Goal: Find specific page/section: Find specific page/section

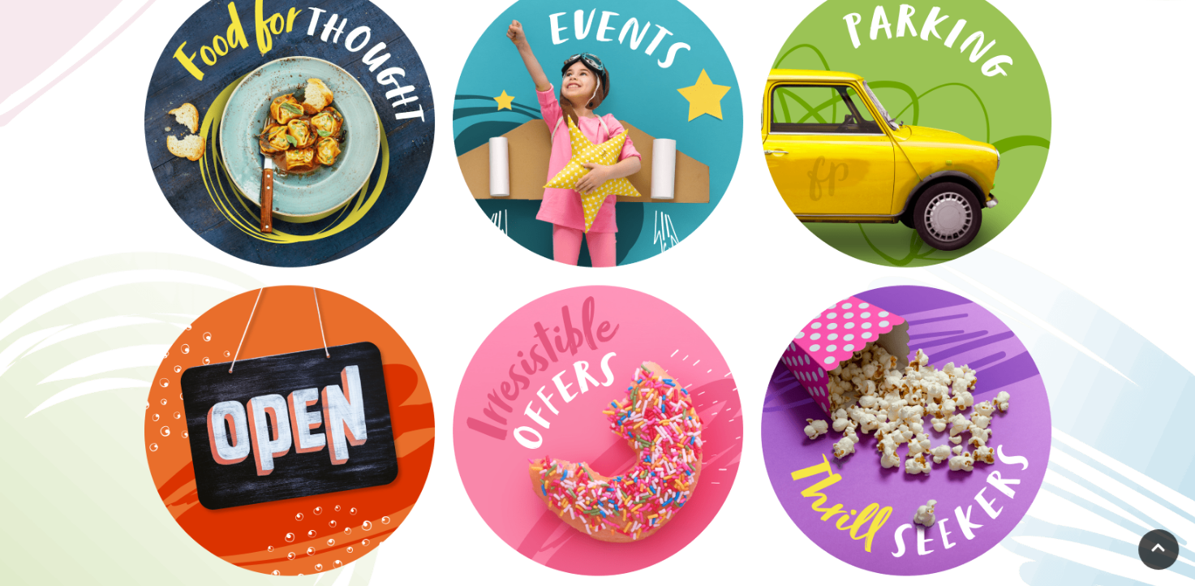
scroll to position [2666, 0]
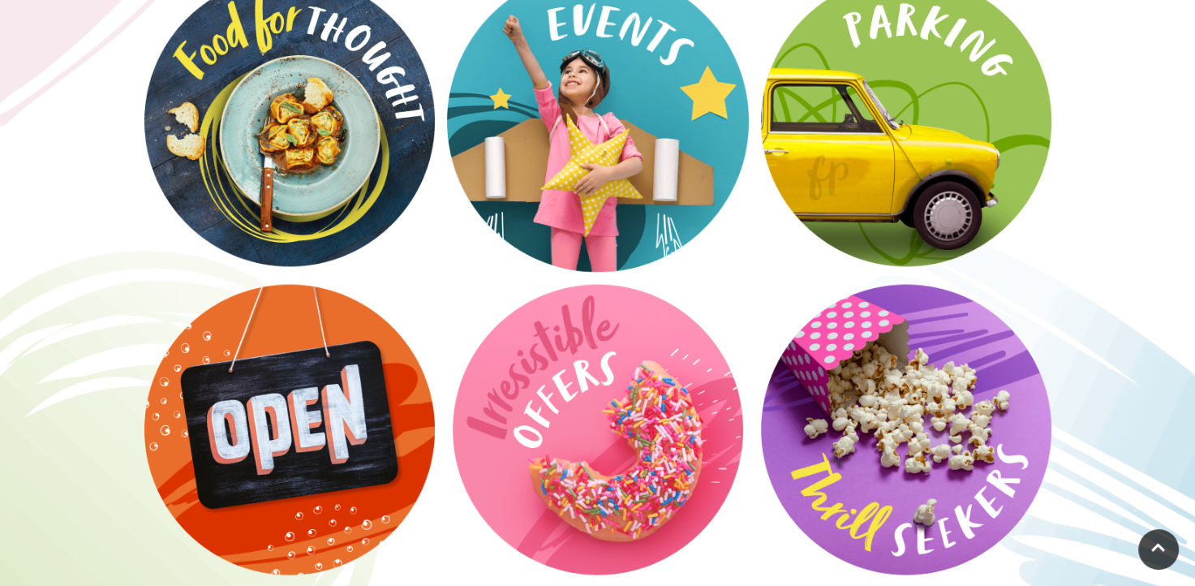
click at [558, 156] on video at bounding box center [598, 121] width 302 height 302
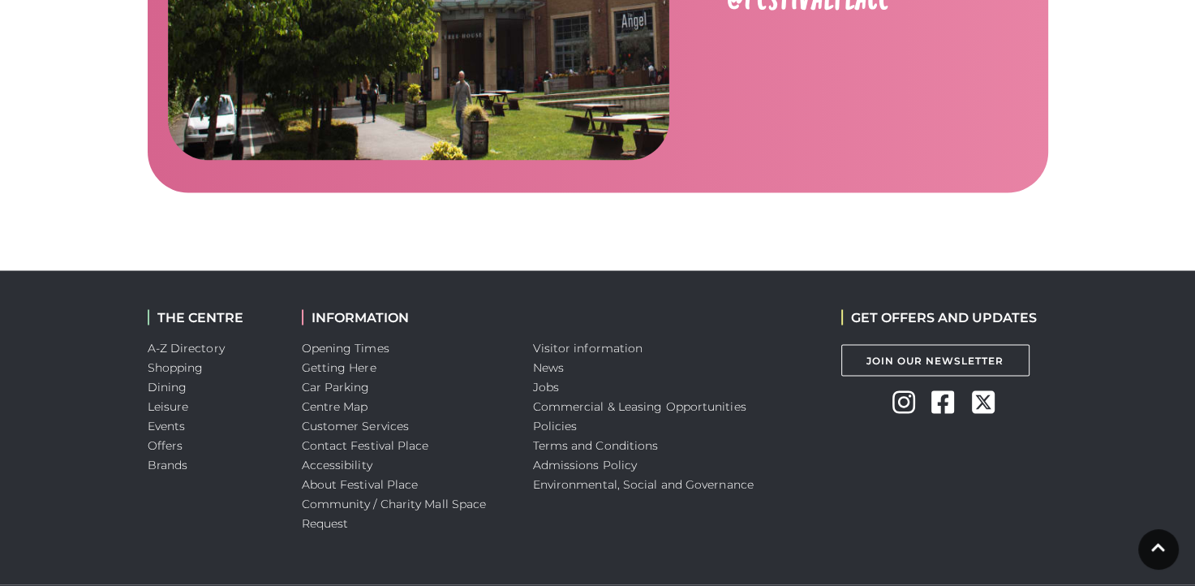
scroll to position [2739, 0]
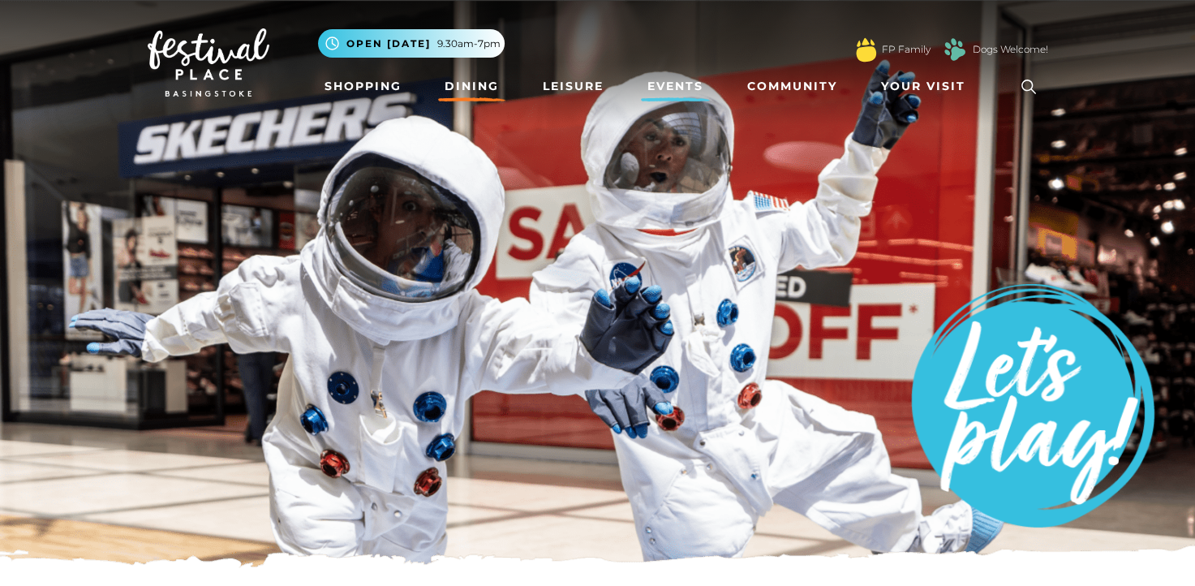
click at [475, 90] on link "Dining" at bounding box center [471, 86] width 67 height 30
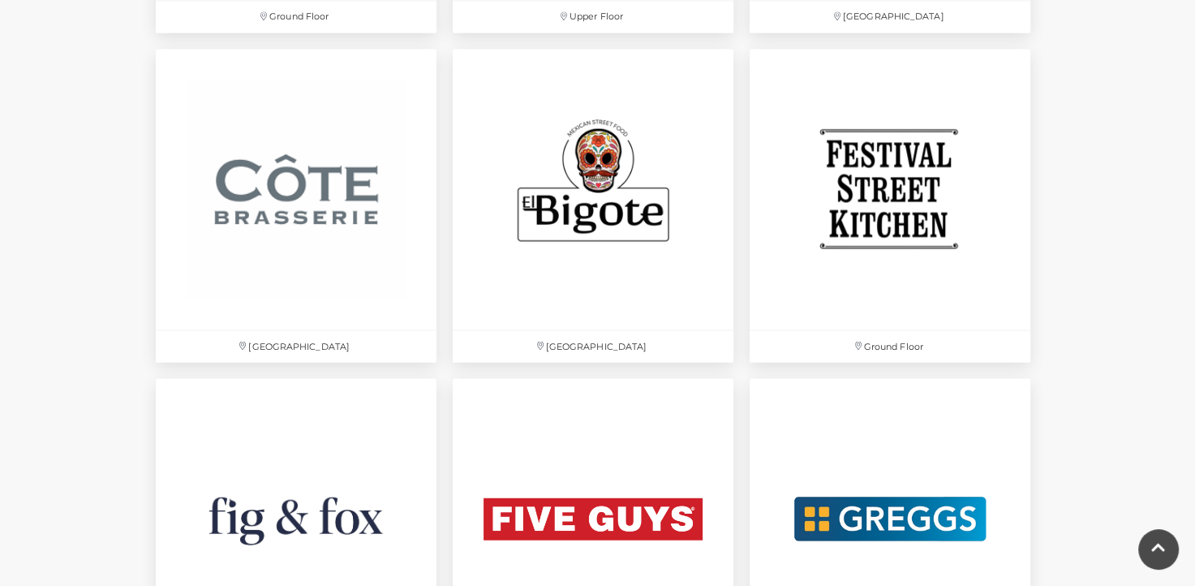
scroll to position [2676, 0]
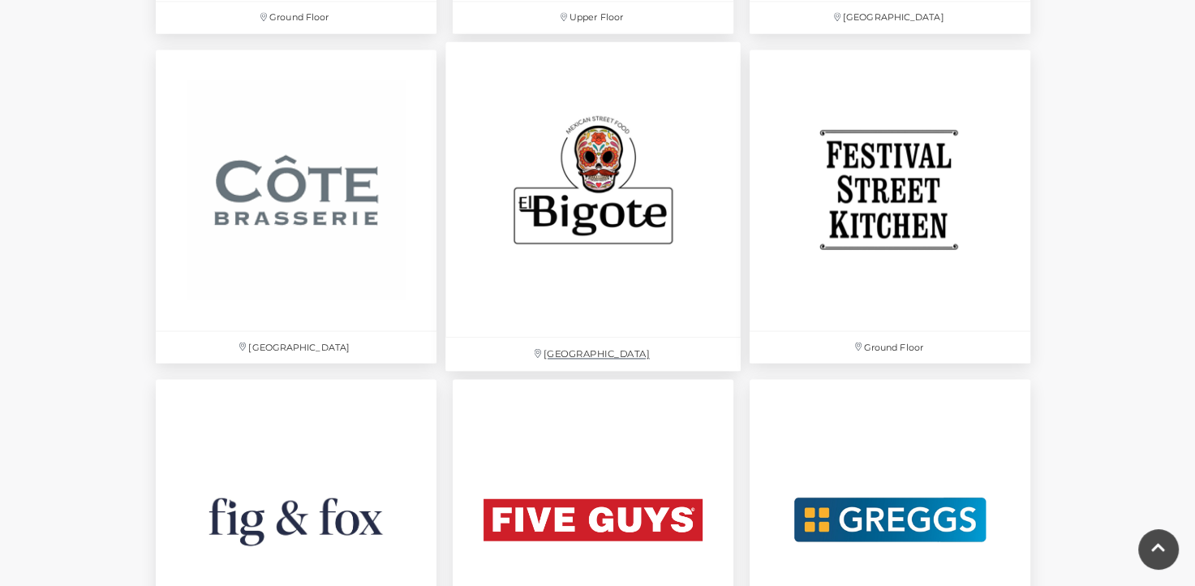
click at [604, 202] on img at bounding box center [592, 188] width 295 height 295
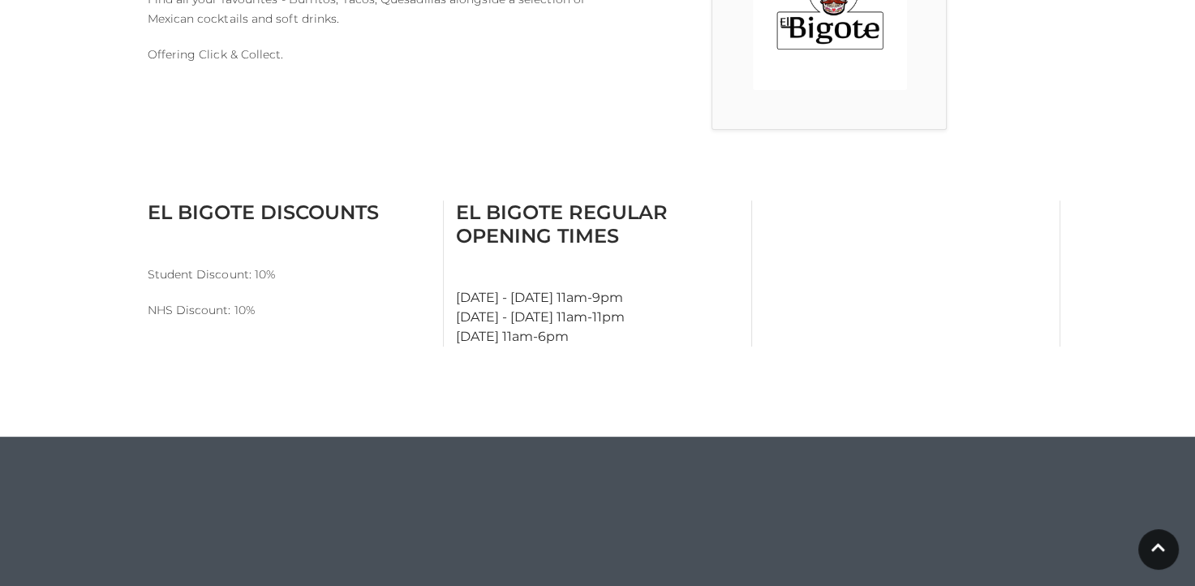
scroll to position [574, 0]
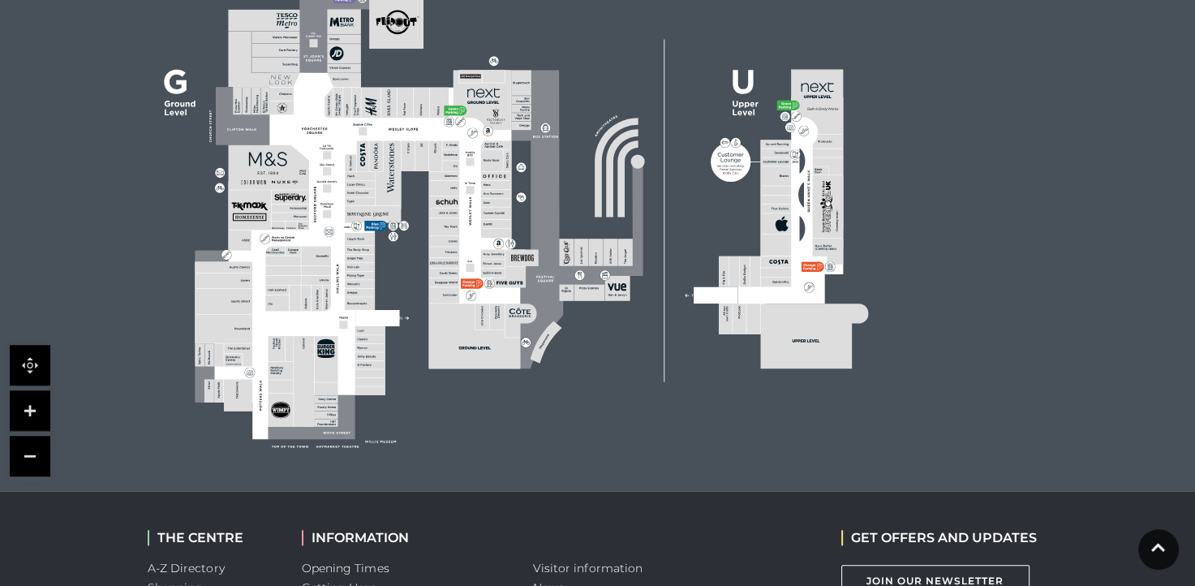
scroll to position [1090, 0]
